Goal: Task Accomplishment & Management: Complete application form

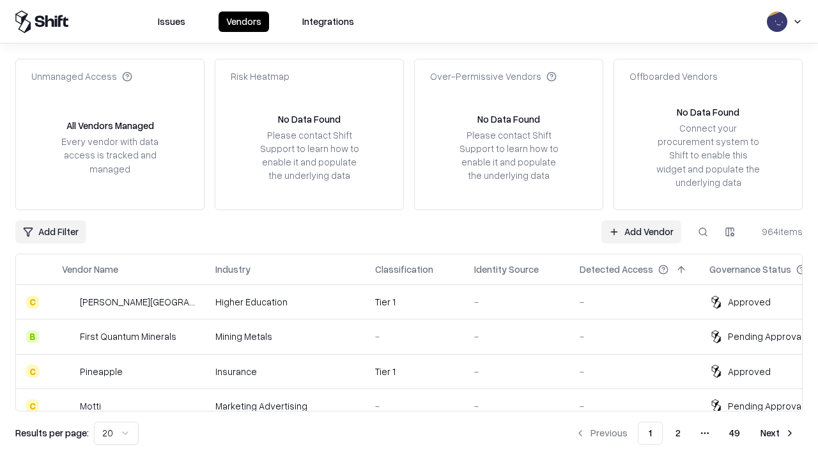
click at [641, 231] on link "Add Vendor" at bounding box center [641, 231] width 80 height 23
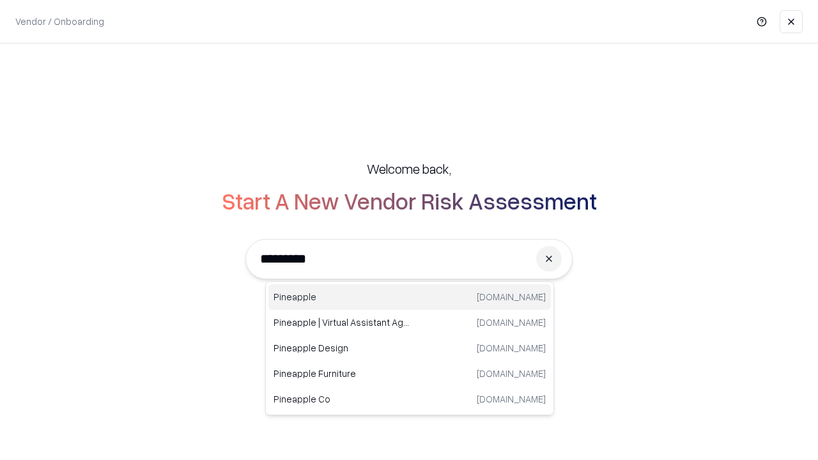
click at [410, 297] on div "Pineapple [DOMAIN_NAME]" at bounding box center [409, 297] width 282 height 26
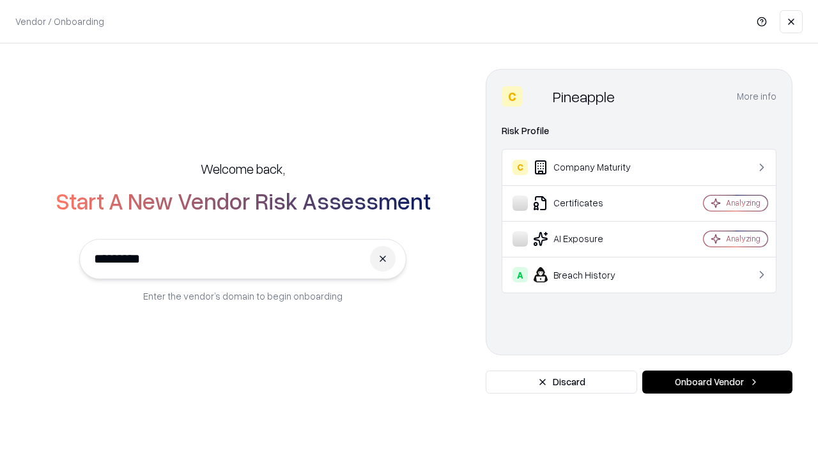
type input "*********"
click at [717, 382] on button "Onboard Vendor" at bounding box center [717, 382] width 150 height 23
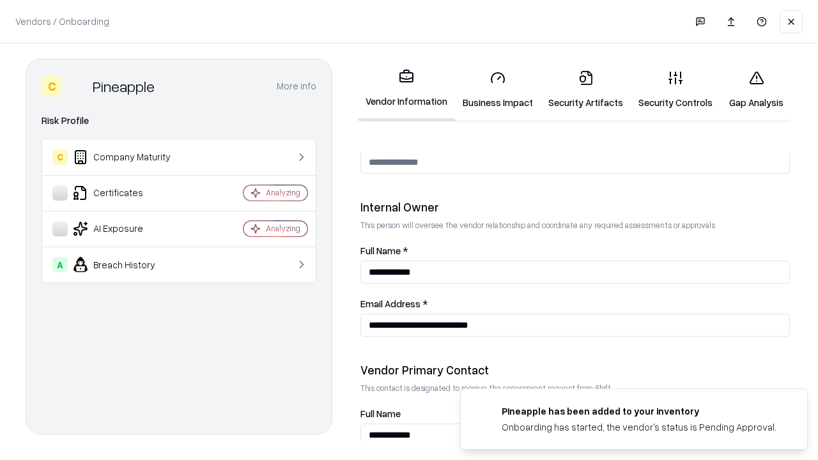
scroll to position [662, 0]
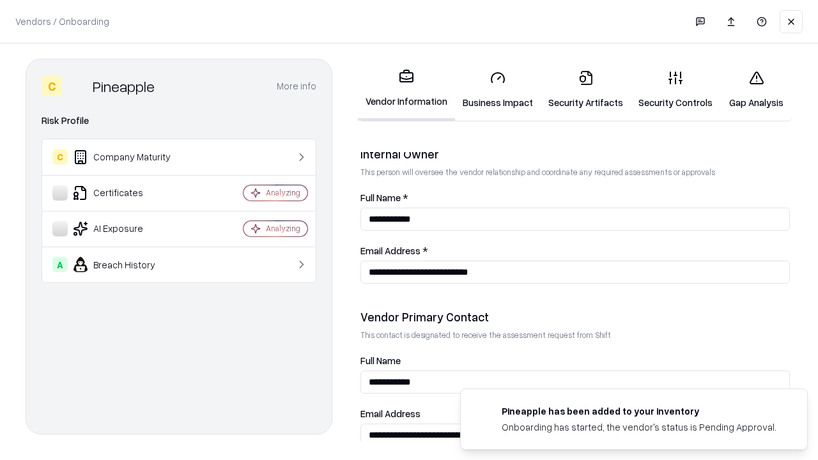
click at [585, 89] on link "Security Artifacts" at bounding box center [585, 89] width 90 height 59
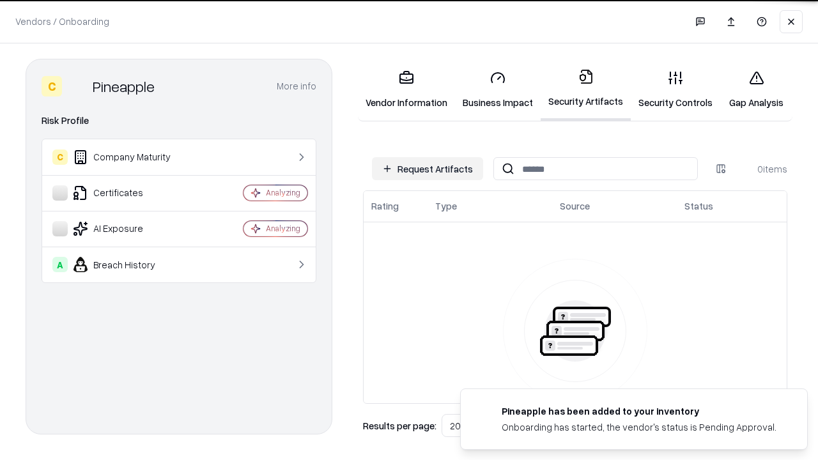
click at [427, 169] on button "Request Artifacts" at bounding box center [427, 168] width 111 height 23
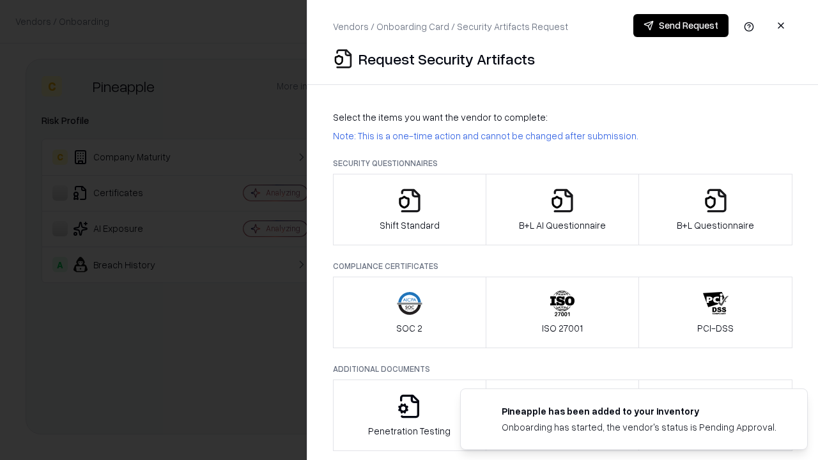
click at [715, 210] on icon "button" at bounding box center [716, 201] width 26 height 26
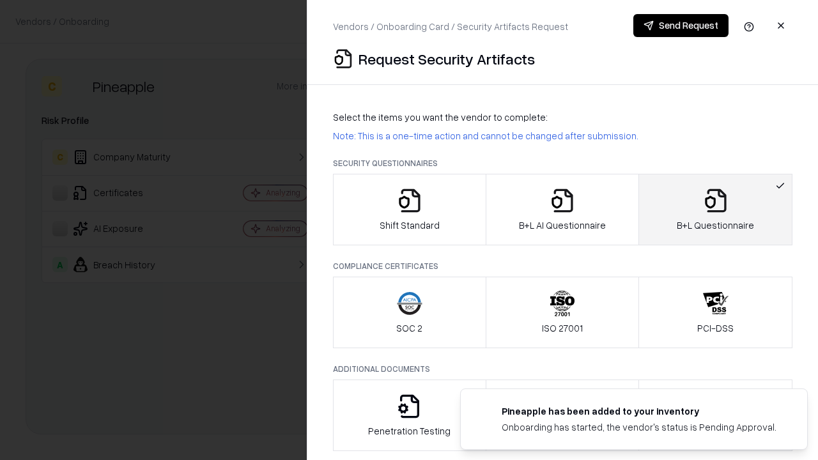
click at [562, 210] on icon "button" at bounding box center [562, 201] width 26 height 26
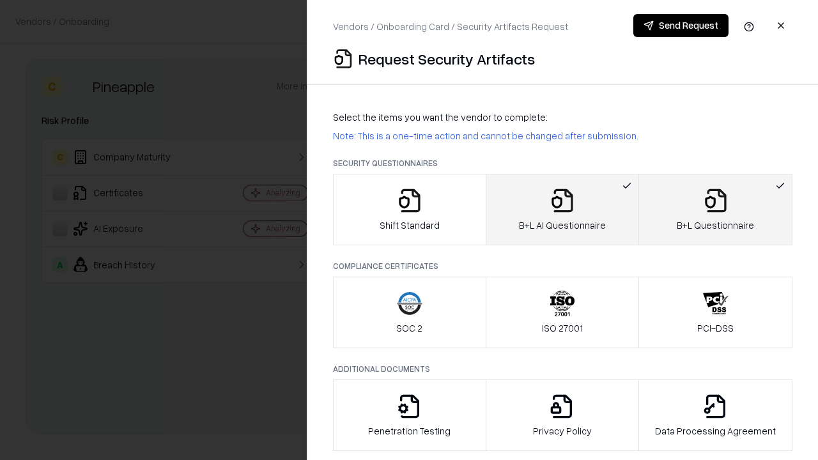
click at [680, 26] on button "Send Request" at bounding box center [680, 25] width 95 height 23
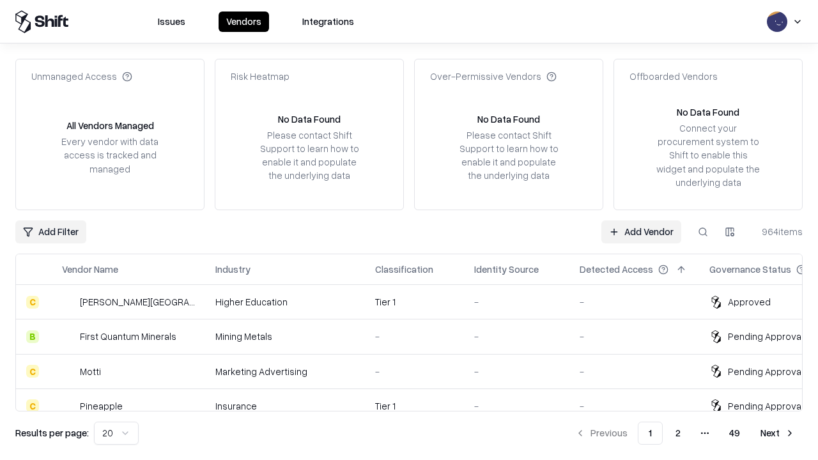
click at [641, 231] on link "Add Vendor" at bounding box center [641, 231] width 80 height 23
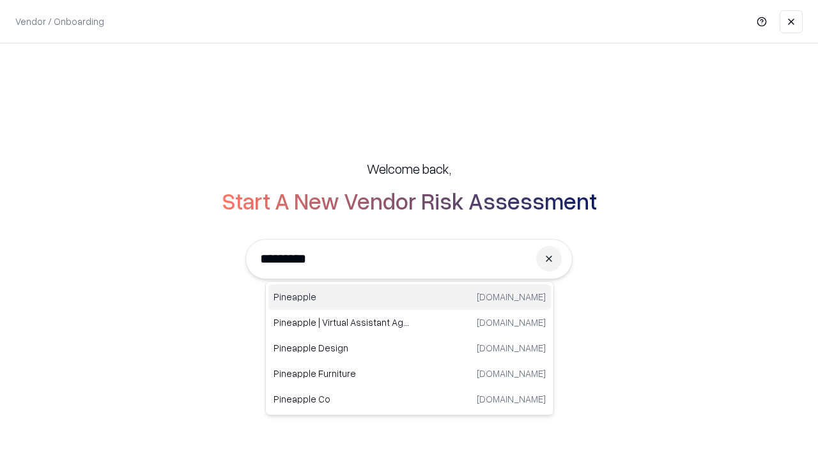
click at [410, 297] on div "Pineapple [DOMAIN_NAME]" at bounding box center [409, 297] width 282 height 26
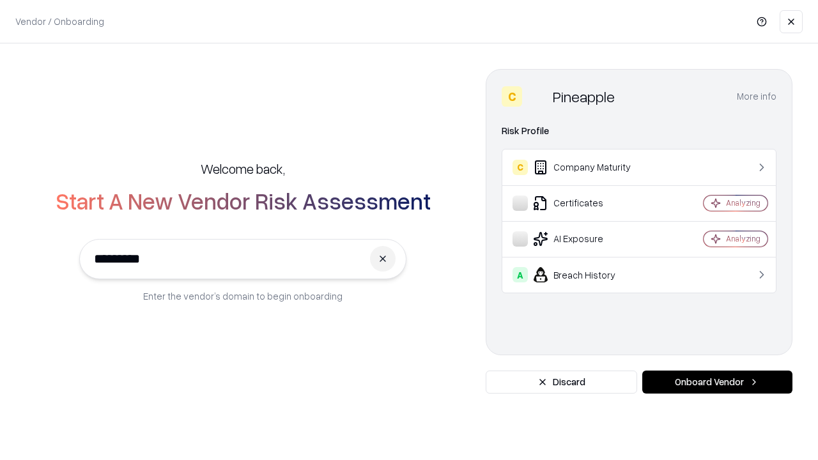
type input "*********"
click at [717, 382] on button "Onboard Vendor" at bounding box center [717, 382] width 150 height 23
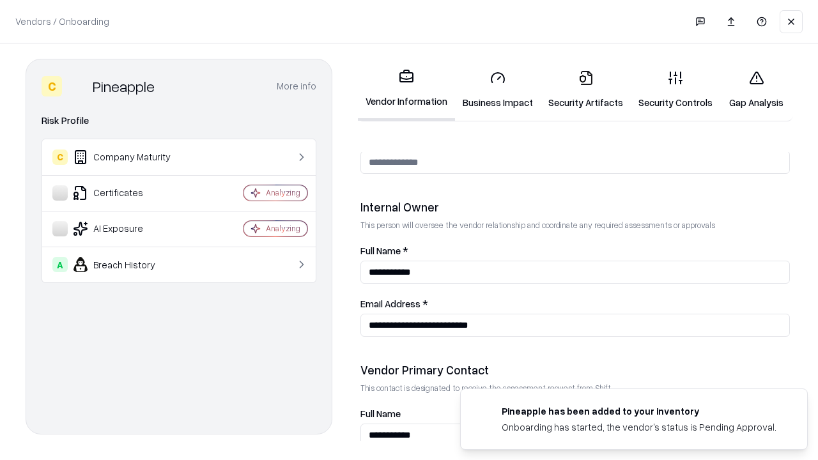
scroll to position [662, 0]
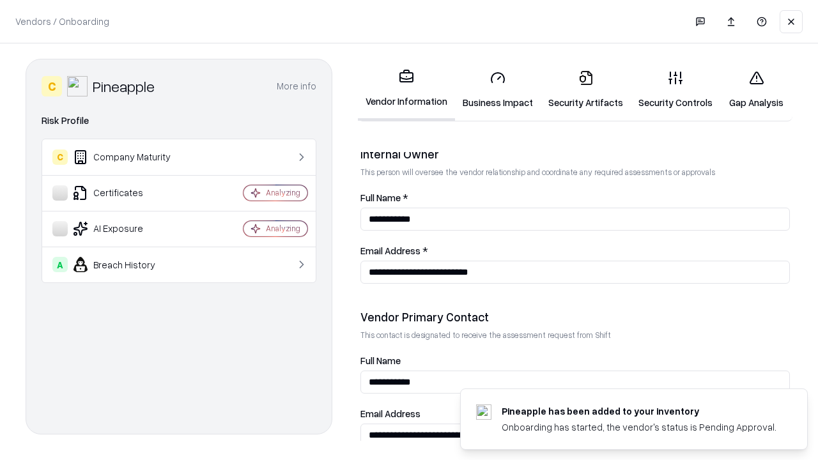
click at [756, 89] on link "Gap Analysis" at bounding box center [756, 89] width 72 height 59
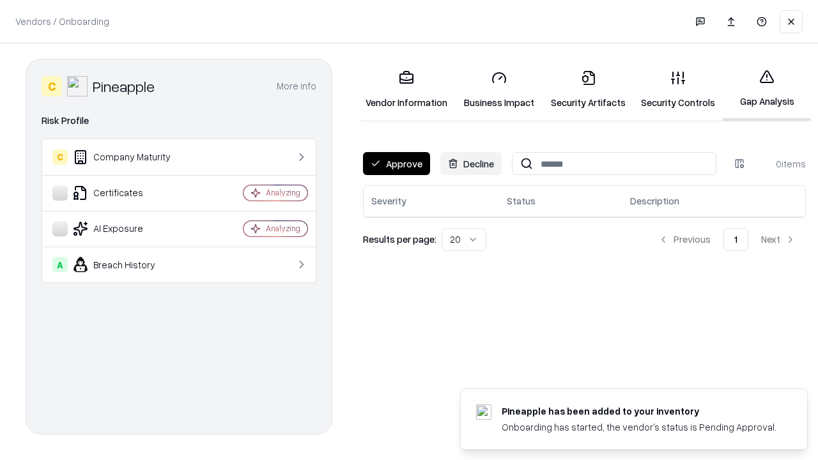
click at [396, 164] on button "Approve" at bounding box center [396, 163] width 67 height 23
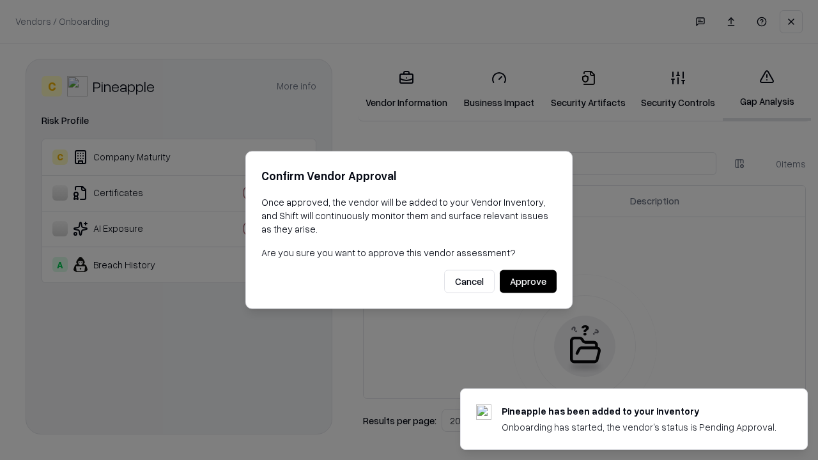
click at [528, 281] on button "Approve" at bounding box center [528, 281] width 57 height 23
